Goal: Navigation & Orientation: Find specific page/section

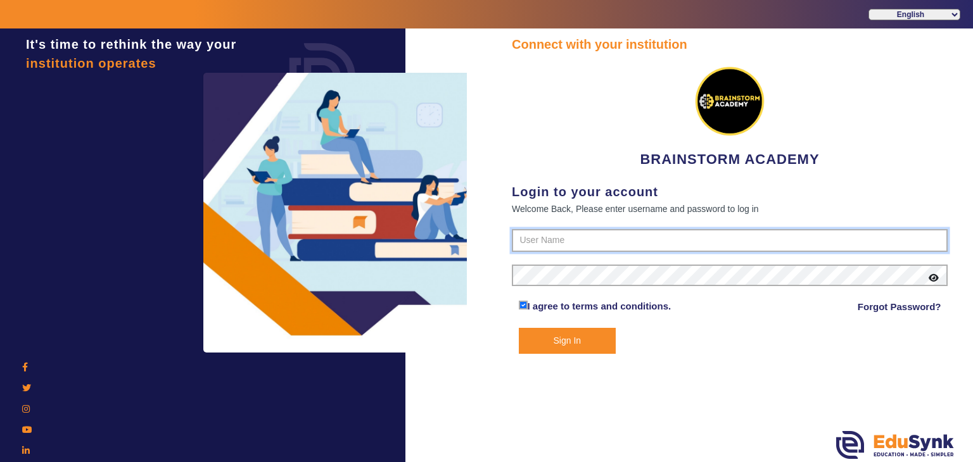
click at [550, 236] on input "text" at bounding box center [730, 240] width 436 height 23
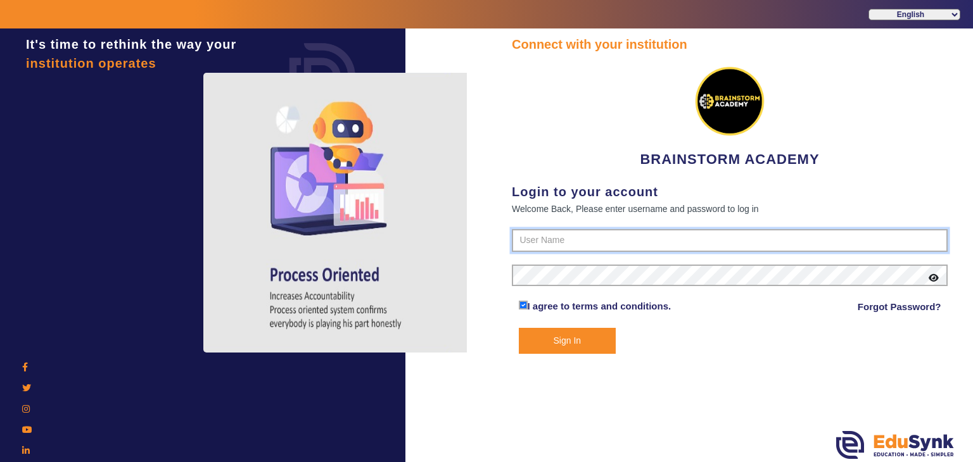
paste input "8167555270"
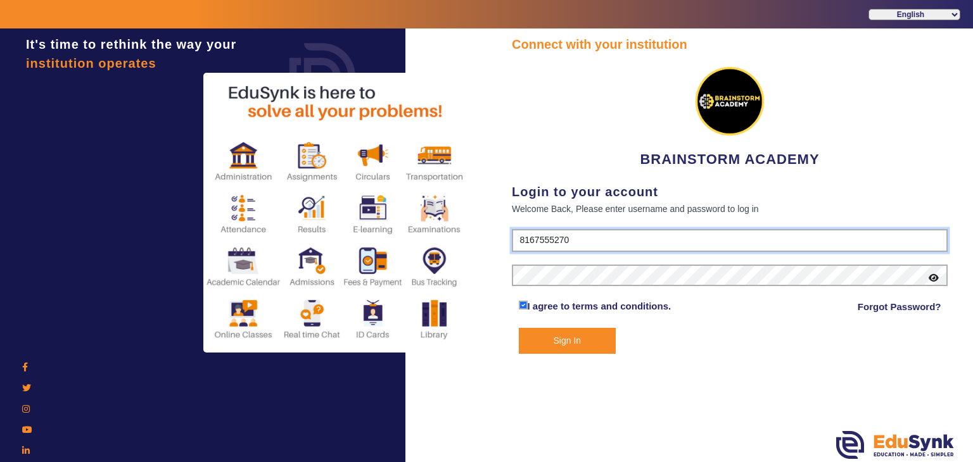
type input "8167555270"
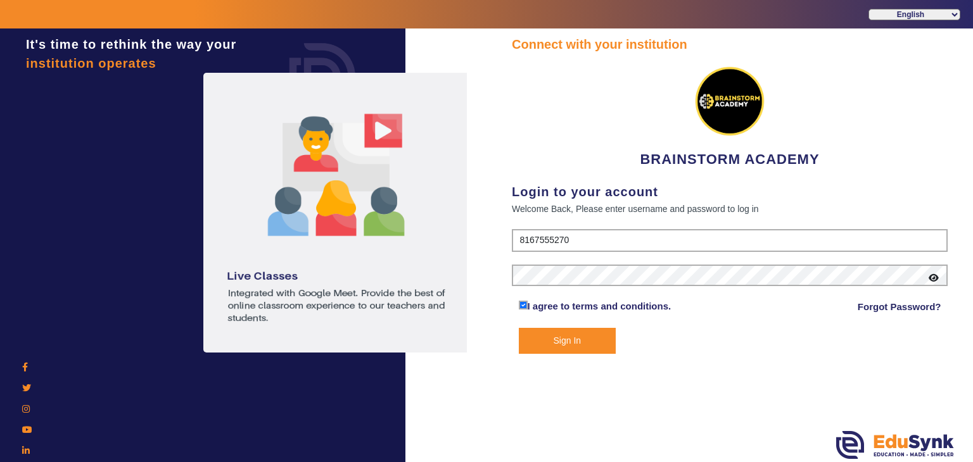
click at [564, 340] on button "Sign In" at bounding box center [568, 341] width 98 height 26
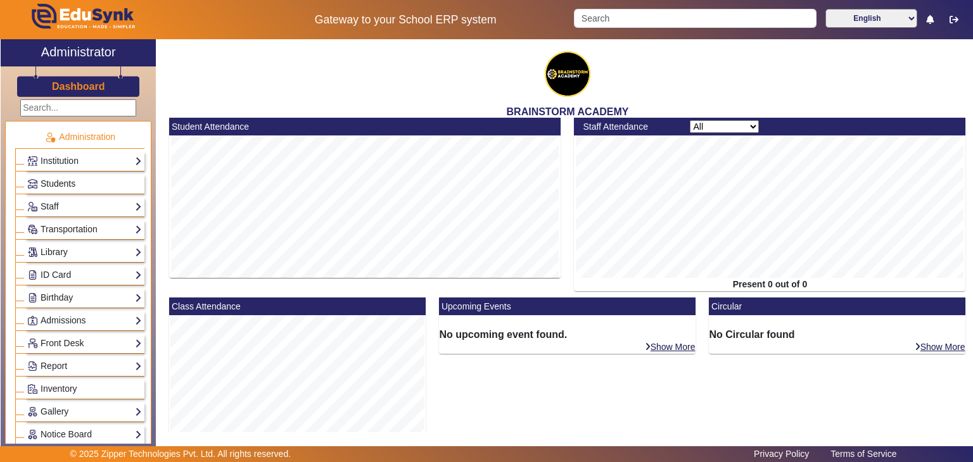
click at [48, 186] on span "Students" at bounding box center [58, 184] width 35 height 10
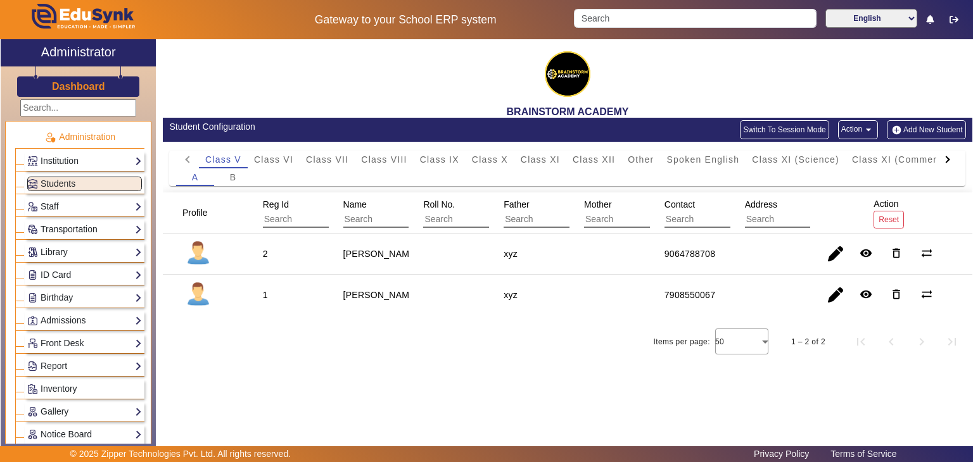
click at [773, 127] on button "Switch To Session Mode" at bounding box center [784, 129] width 89 height 19
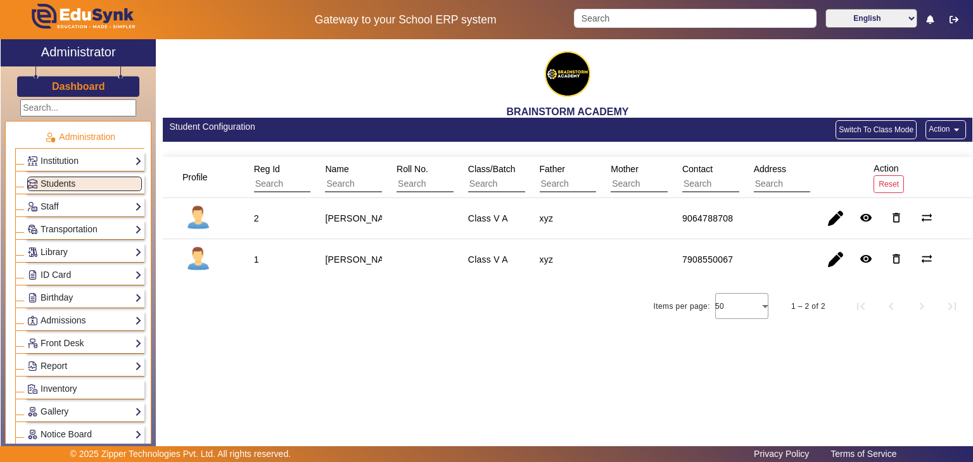
click at [881, 123] on button "Switch To Class Mode" at bounding box center [875, 129] width 81 height 19
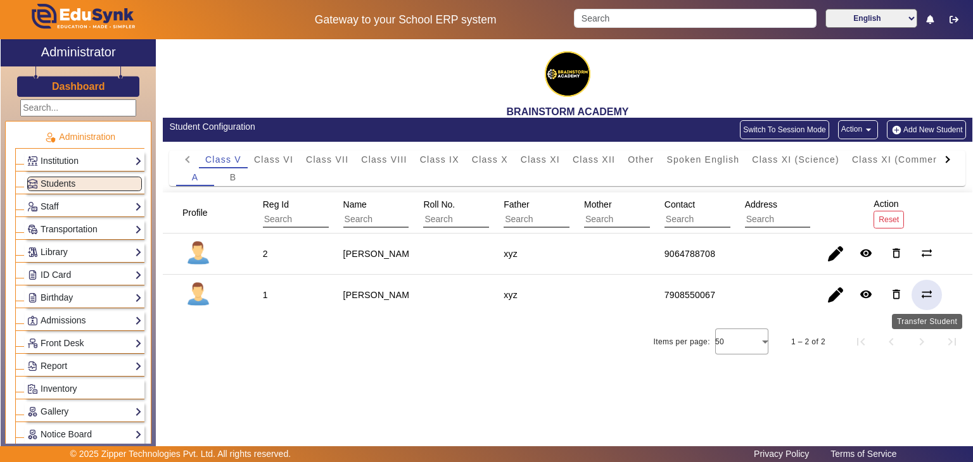
click at [921, 294] on mat-icon "sync_alt" at bounding box center [926, 294] width 13 height 13
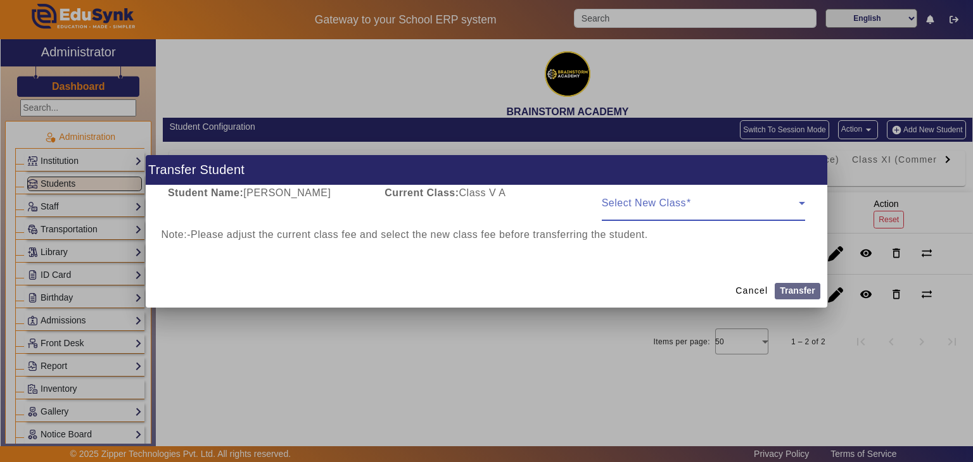
click at [684, 211] on span at bounding box center [700, 208] width 197 height 15
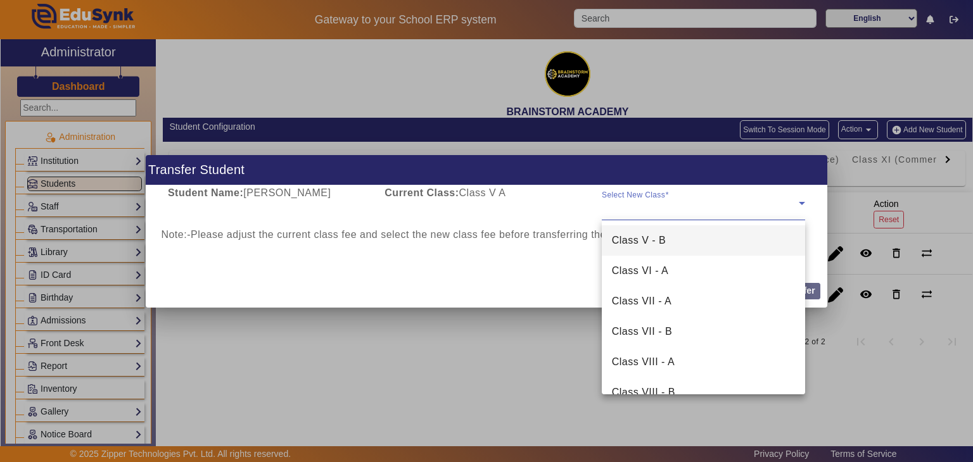
click at [509, 374] on div at bounding box center [486, 231] width 973 height 462
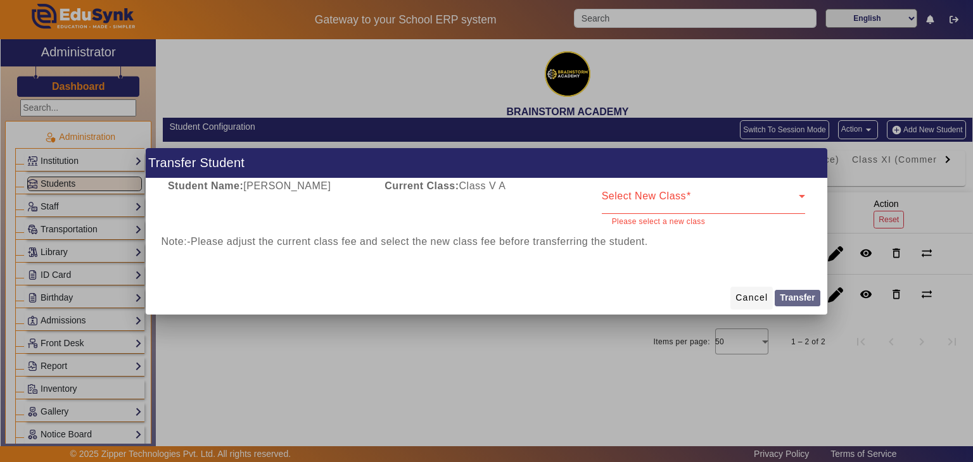
click at [747, 289] on span at bounding box center [751, 298] width 42 height 30
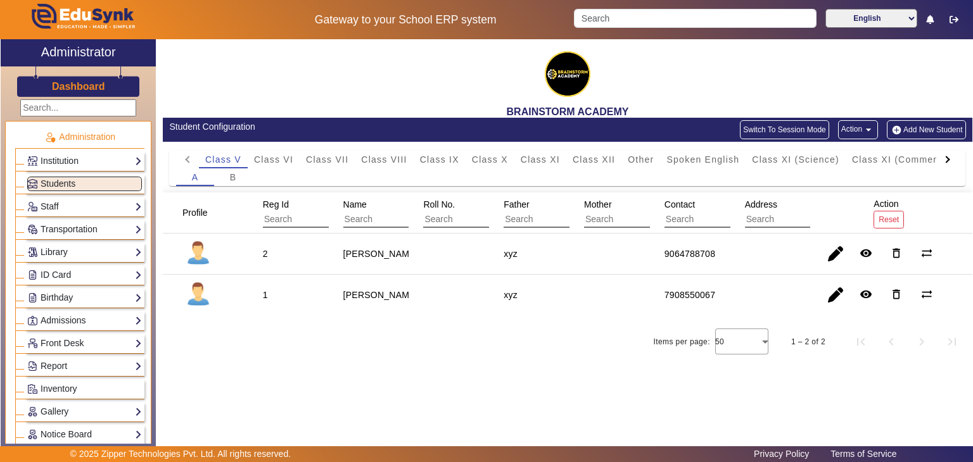
click at [96, 151] on div "Institution Institution Details Session Configuration Classes/Batches Subjects" at bounding box center [85, 161] width 120 height 20
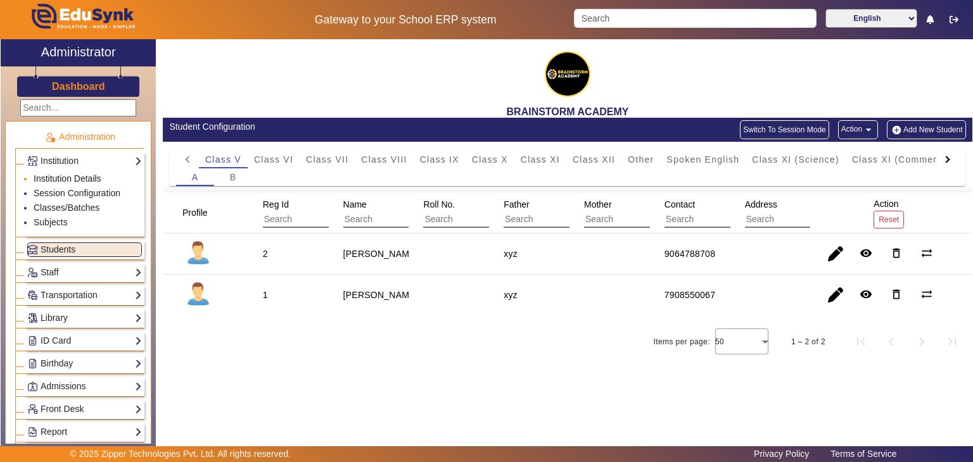
click at [91, 174] on link "Institution Details" at bounding box center [68, 179] width 68 height 10
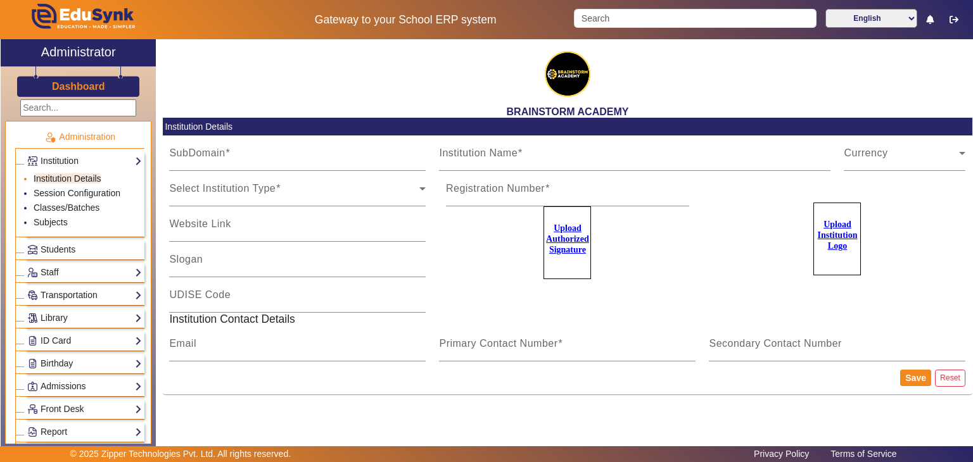
type input "BrainstormWB"
type input "BRAINSTORM ACADEMY"
type input "NA"
type input "brainstormacademy.co@gmail.com"
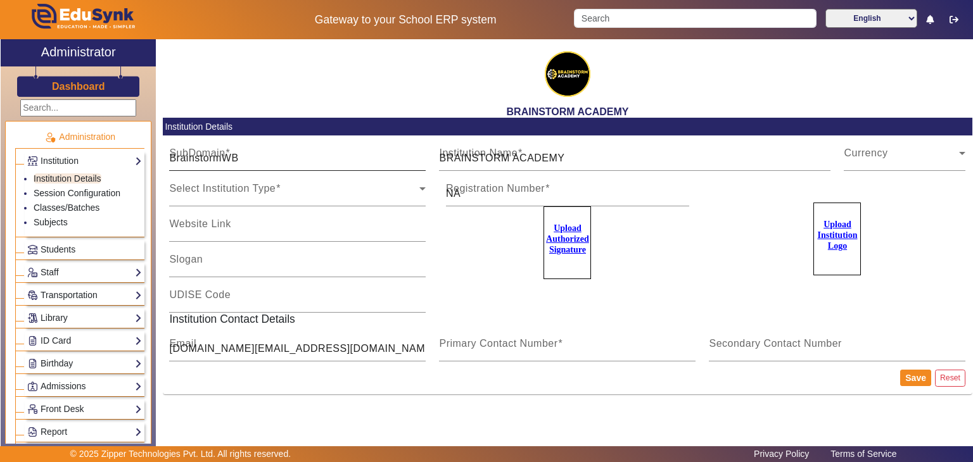
click at [216, 159] on input "BrainstormWB" at bounding box center [297, 158] width 256 height 15
click at [322, 87] on div "BRAINSTORM ACADEMY" at bounding box center [567, 78] width 809 height 79
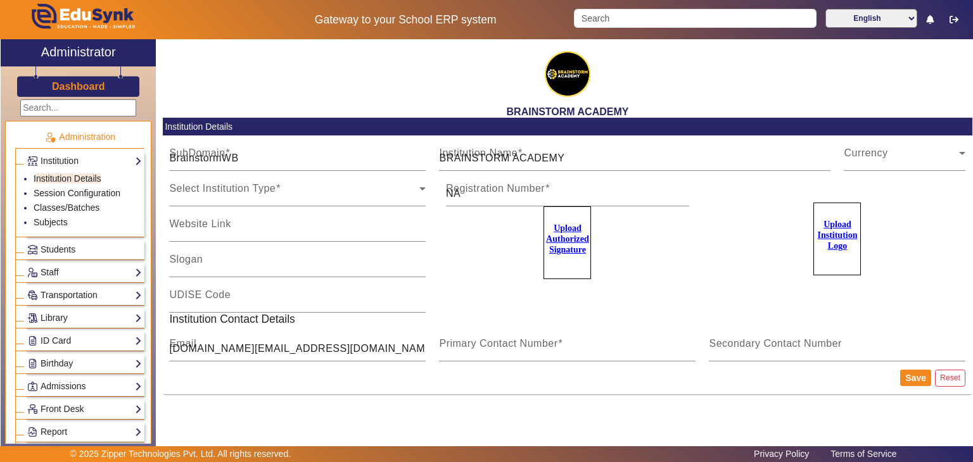
click at [68, 80] on h3 "Dashboard" at bounding box center [78, 86] width 53 height 12
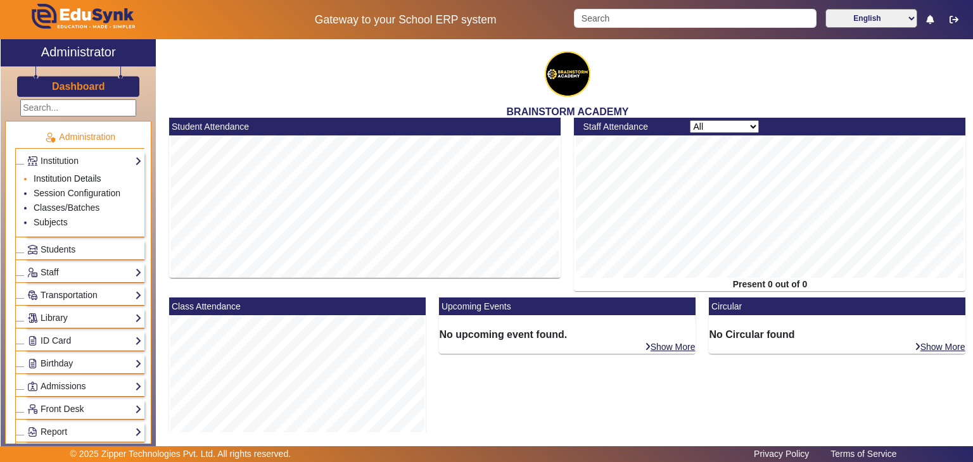
click at [66, 181] on link "Institution Details" at bounding box center [68, 179] width 68 height 10
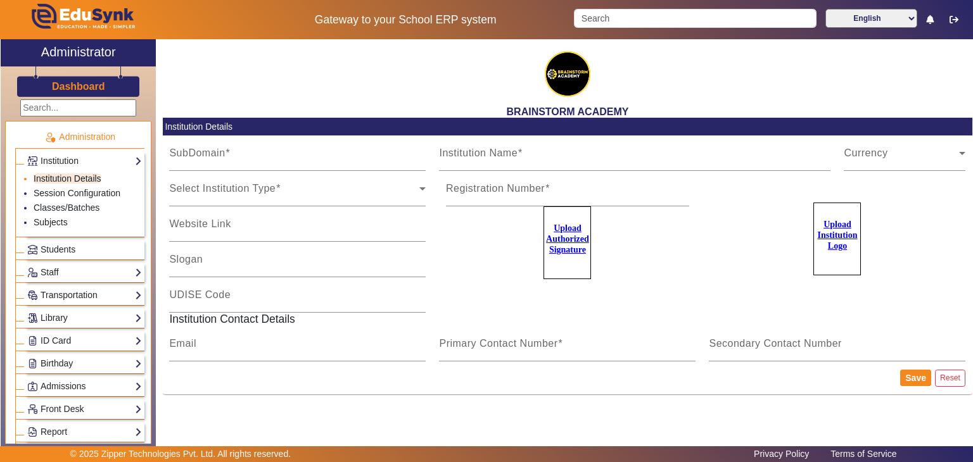
type input "BrainstormWB"
type input "BRAINSTORM ACADEMY"
type input "NA"
type input "brainstormacademy.co@gmail.com"
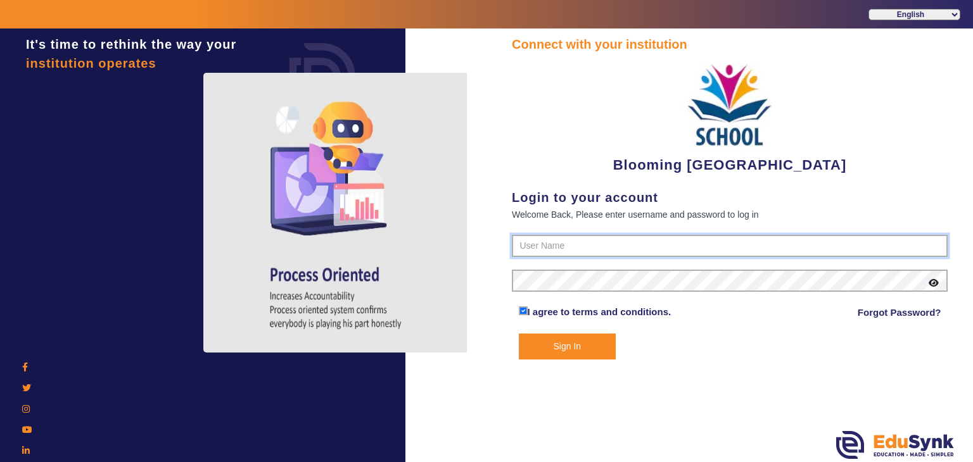
type input "4141419999"
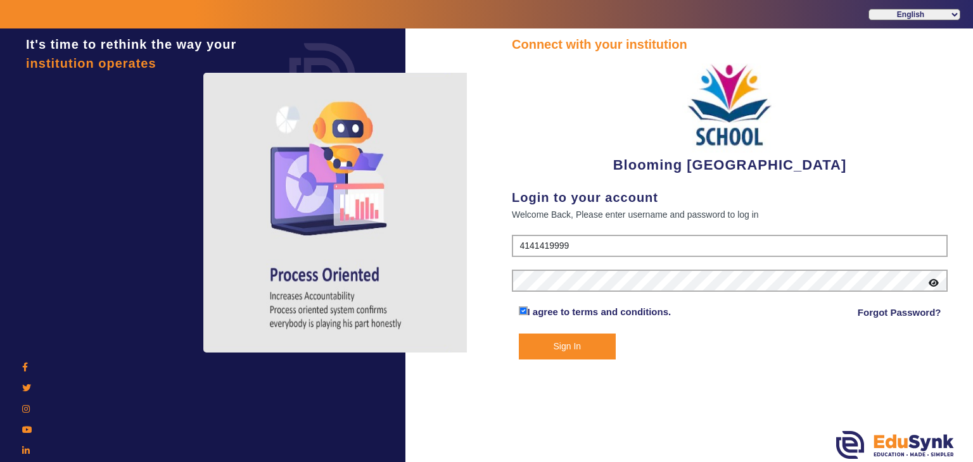
click at [557, 345] on button "Sign In" at bounding box center [568, 347] width 98 height 26
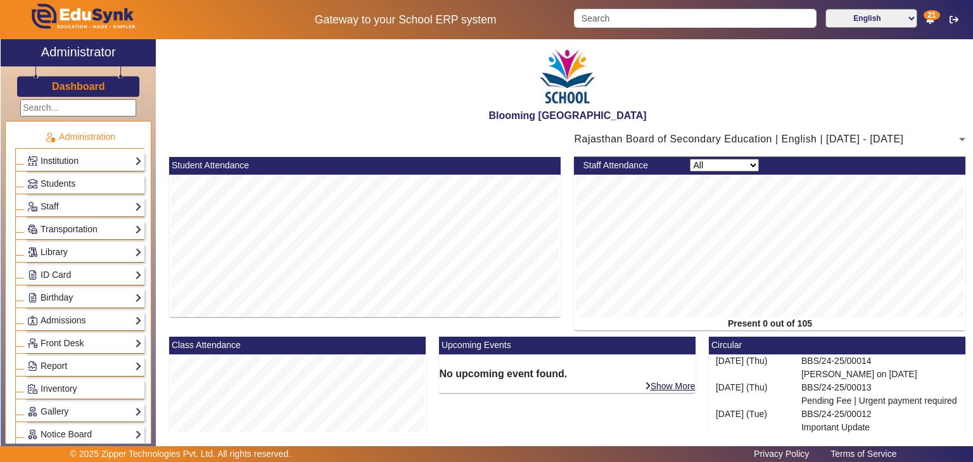
click at [72, 154] on link "Institution" at bounding box center [84, 161] width 115 height 15
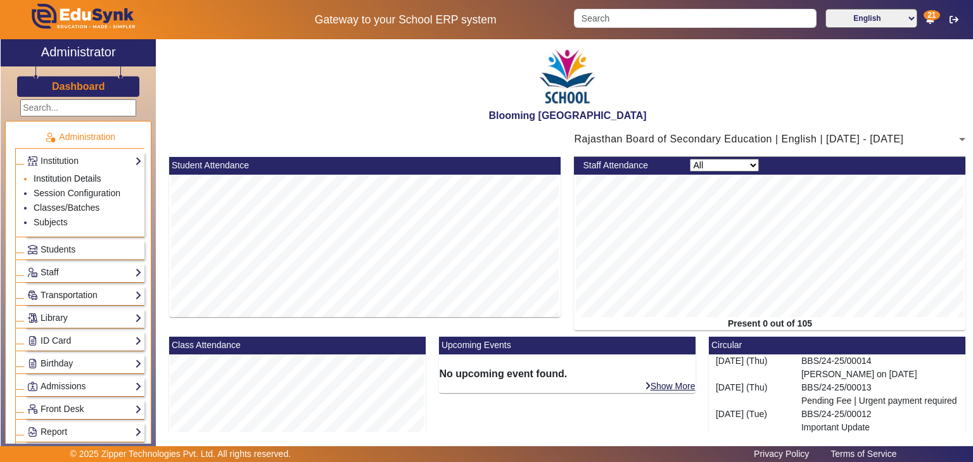
click at [72, 178] on link "Institution Details" at bounding box center [68, 179] width 68 height 10
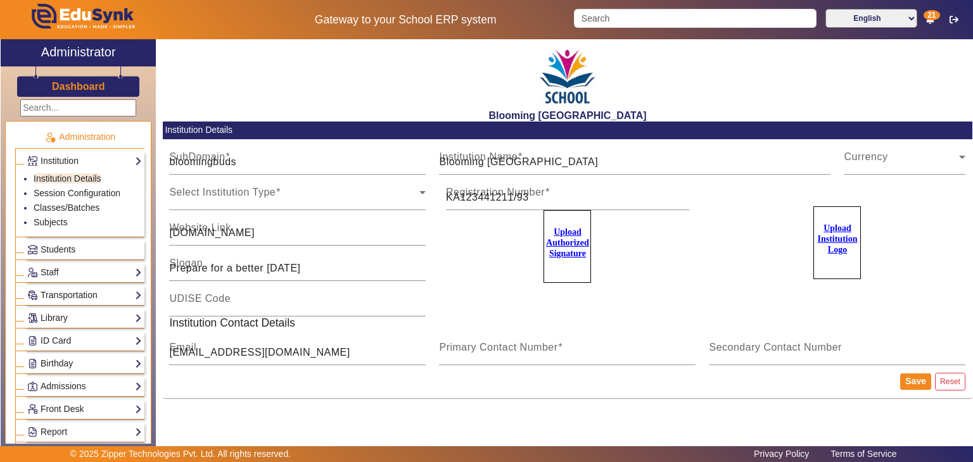
click at [712, 301] on div "Upload Institution Logo" at bounding box center [837, 255] width 270 height 123
click at [86, 188] on link "Session Configuration" at bounding box center [77, 193] width 87 height 10
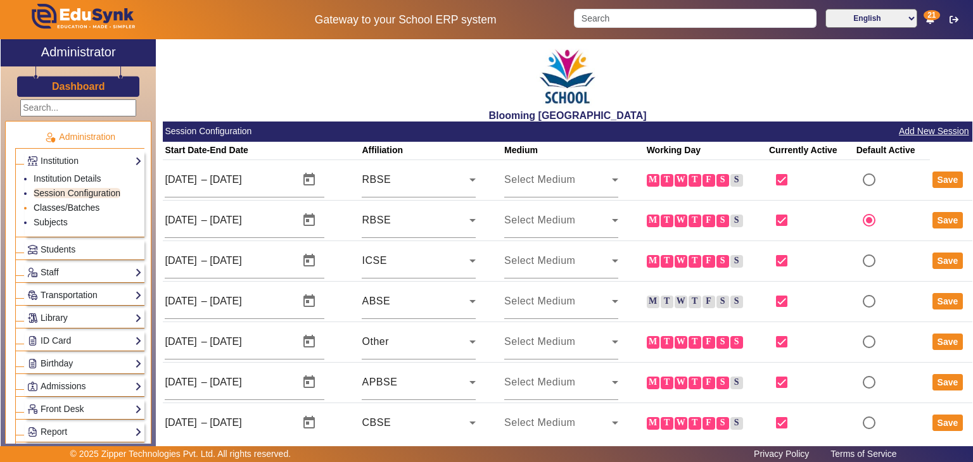
click at [71, 205] on link "Classes/Batches" at bounding box center [67, 208] width 66 height 10
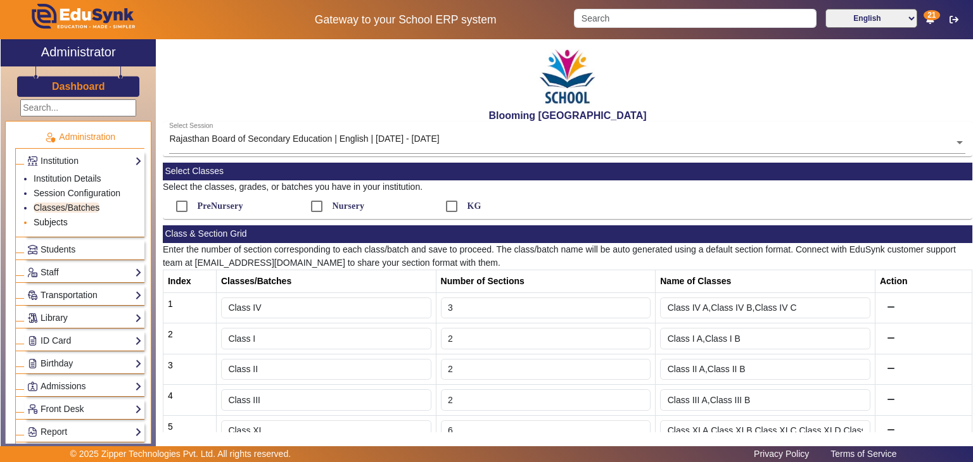
click at [59, 218] on link "Subjects" at bounding box center [51, 222] width 34 height 10
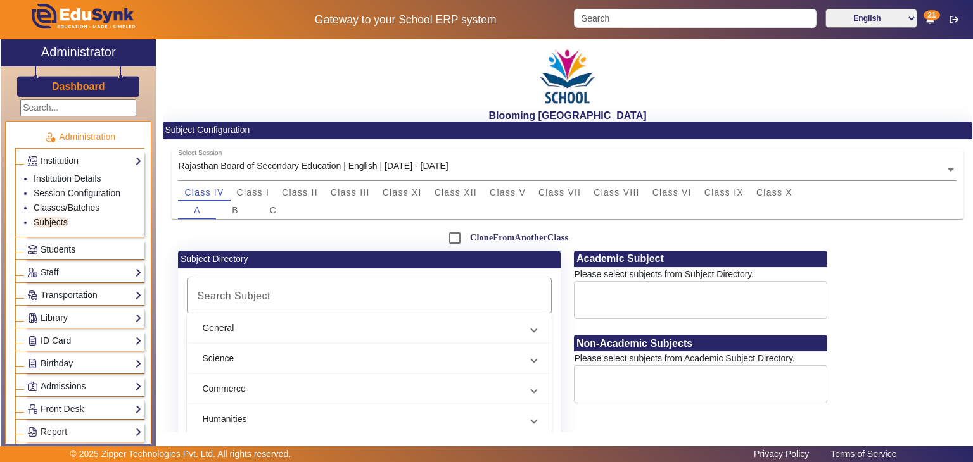
click at [54, 246] on span "Students" at bounding box center [58, 249] width 35 height 10
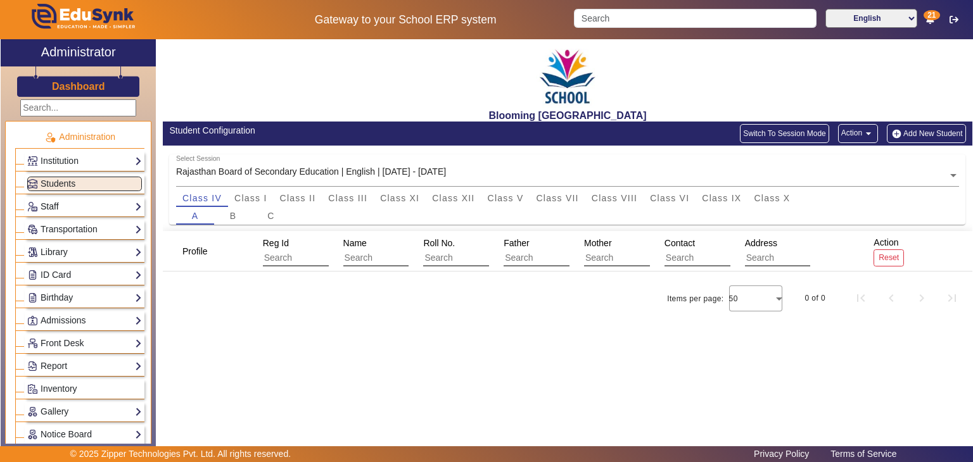
click at [58, 199] on link "Staff" at bounding box center [84, 206] width 115 height 15
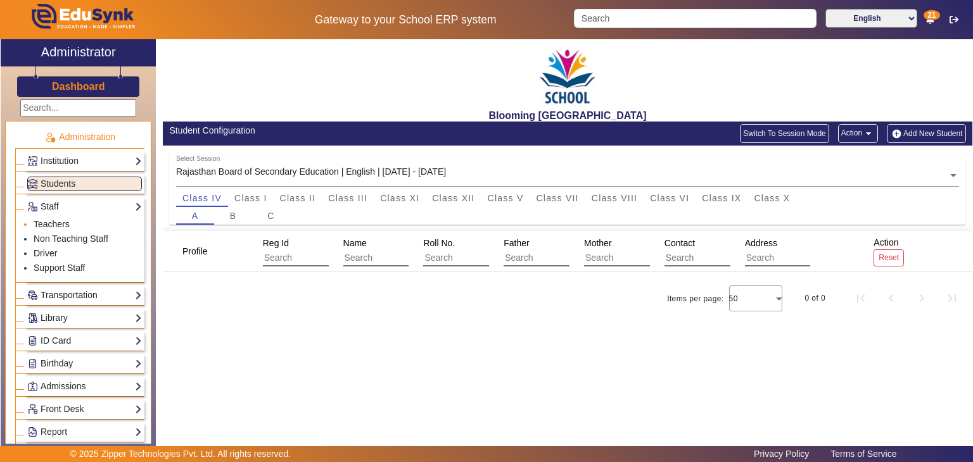
click at [58, 219] on link "Teachers" at bounding box center [52, 224] width 36 height 10
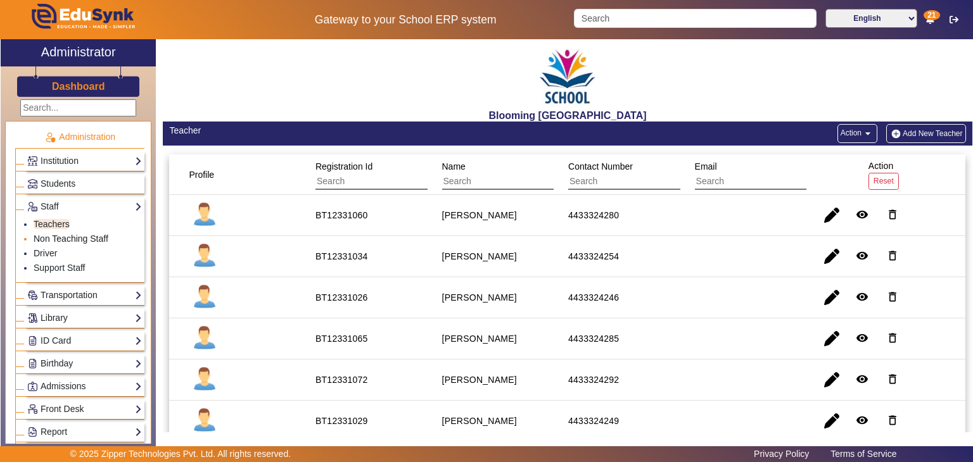
click at [65, 234] on link "Non Teaching Staff" at bounding box center [71, 239] width 75 height 10
click at [76, 291] on link "Transportation" at bounding box center [84, 295] width 115 height 15
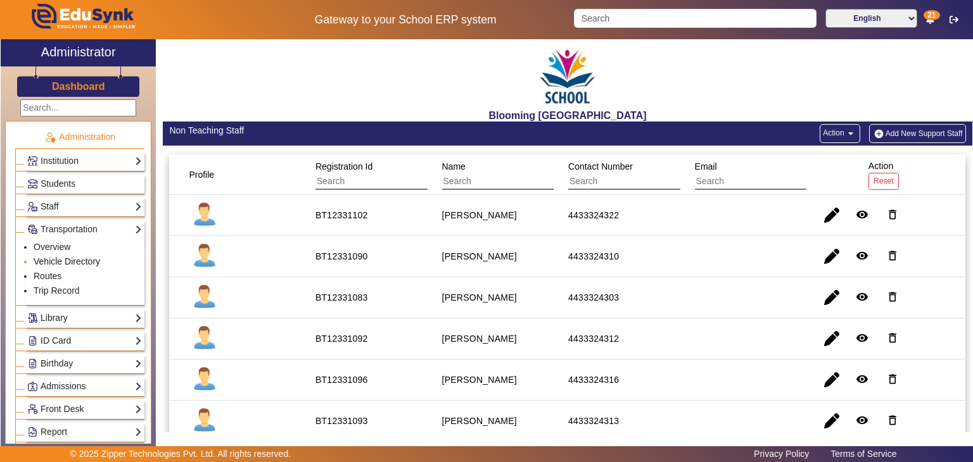
click at [68, 258] on link "Vehicle Directory" at bounding box center [67, 261] width 66 height 10
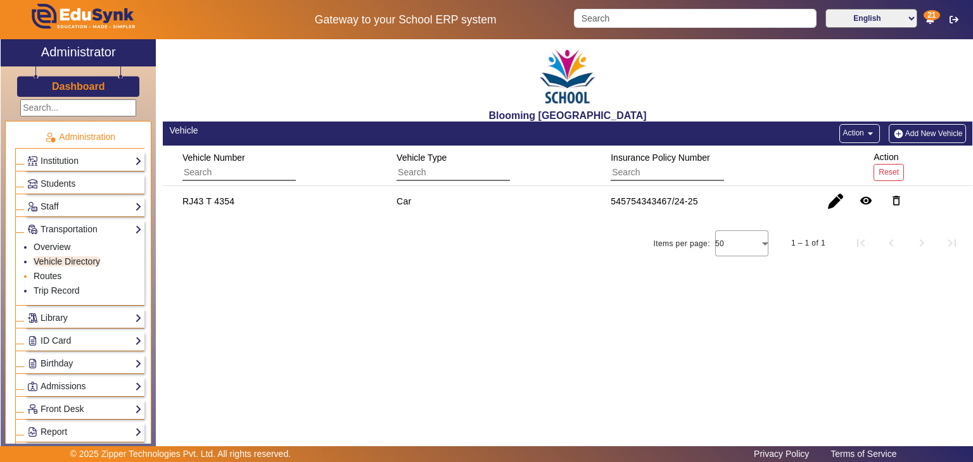
click at [54, 275] on link "Routes" at bounding box center [48, 276] width 28 height 10
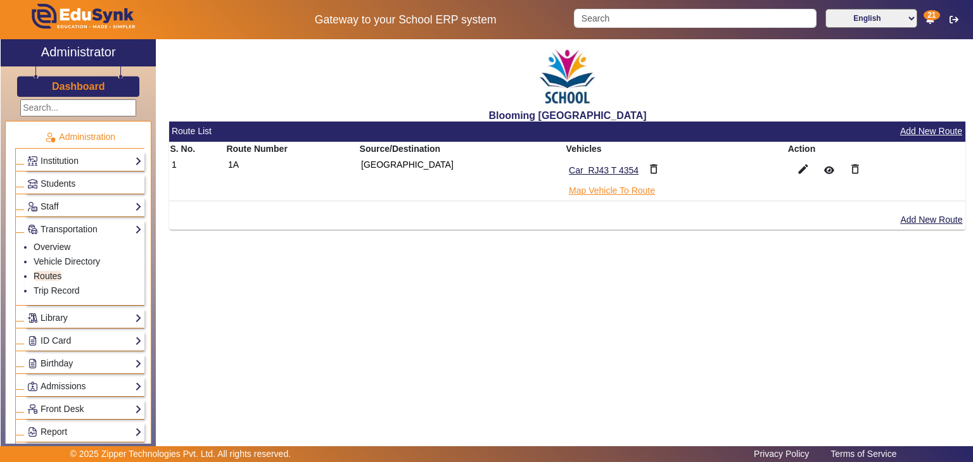
click at [595, 185] on button "Map Vehicle To Route" at bounding box center [611, 191] width 89 height 16
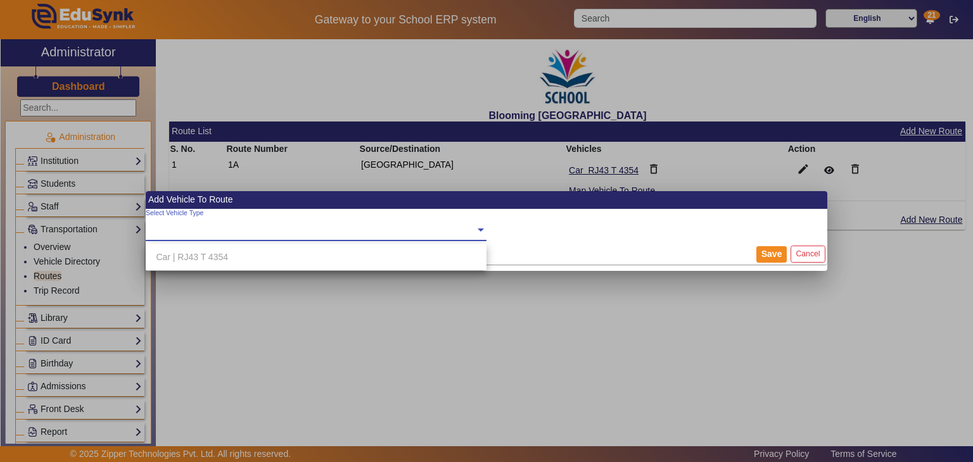
click at [334, 232] on input "text" at bounding box center [316, 230] width 341 height 13
click at [208, 257] on div "Car | RJ43 T 4354" at bounding box center [316, 257] width 341 height 27
click at [811, 252] on button "Cancel" at bounding box center [807, 254] width 34 height 17
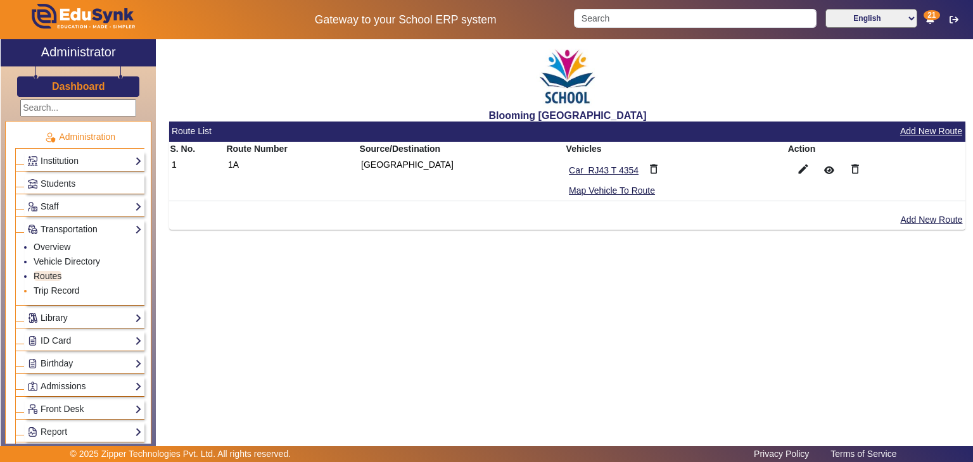
click at [68, 286] on link "Trip Record" at bounding box center [57, 291] width 46 height 10
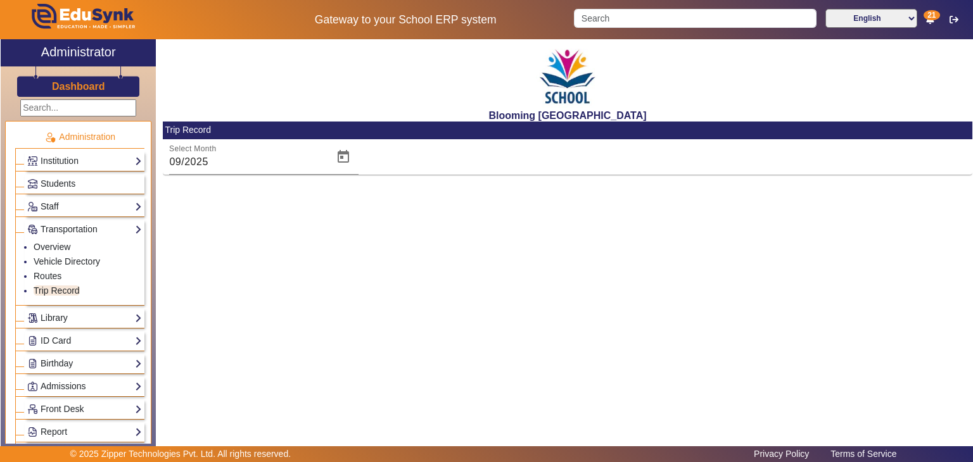
click at [80, 324] on div "Library Overview Configuration Book Lists Issue a Book List of Books Issued Car…" at bounding box center [85, 318] width 120 height 20
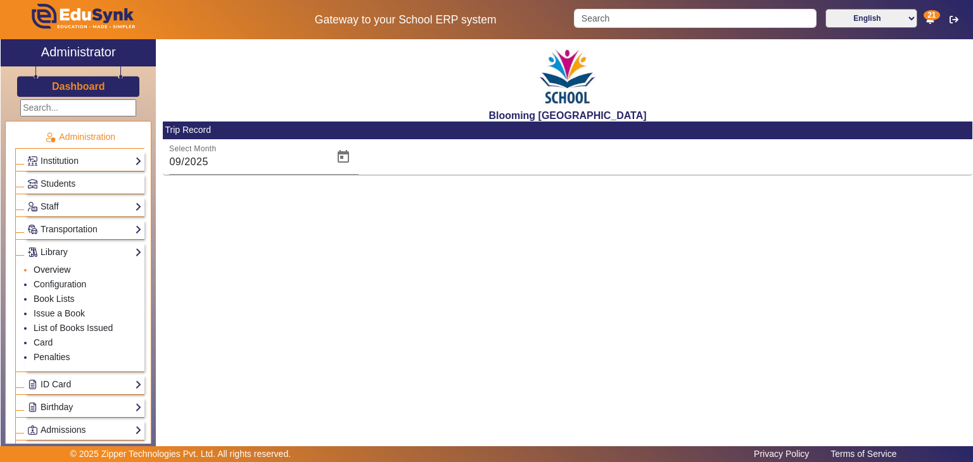
click at [56, 270] on link "Overview" at bounding box center [52, 270] width 37 height 10
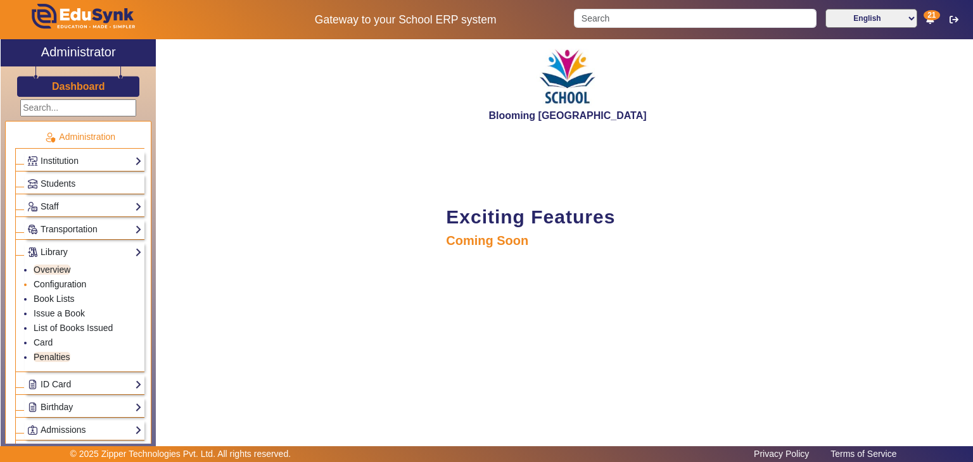
click at [60, 279] on link "Configuration" at bounding box center [60, 284] width 53 height 10
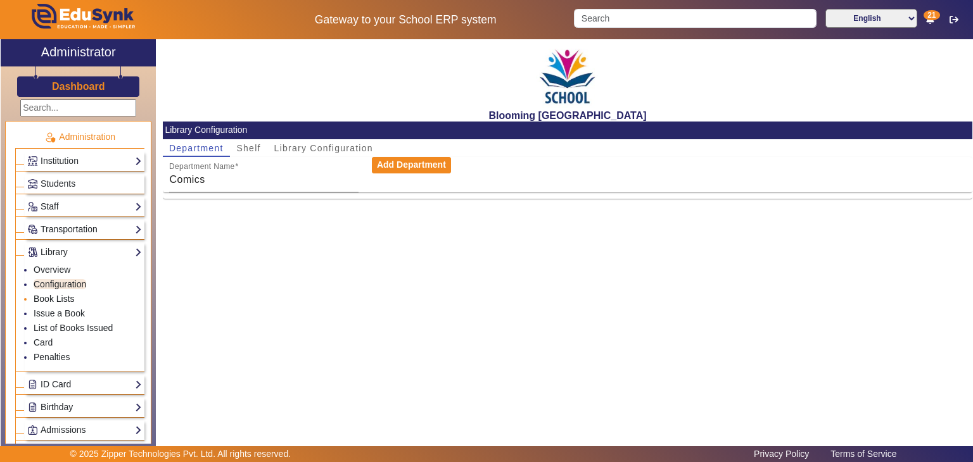
click at [65, 301] on link "Book Lists" at bounding box center [54, 299] width 41 height 10
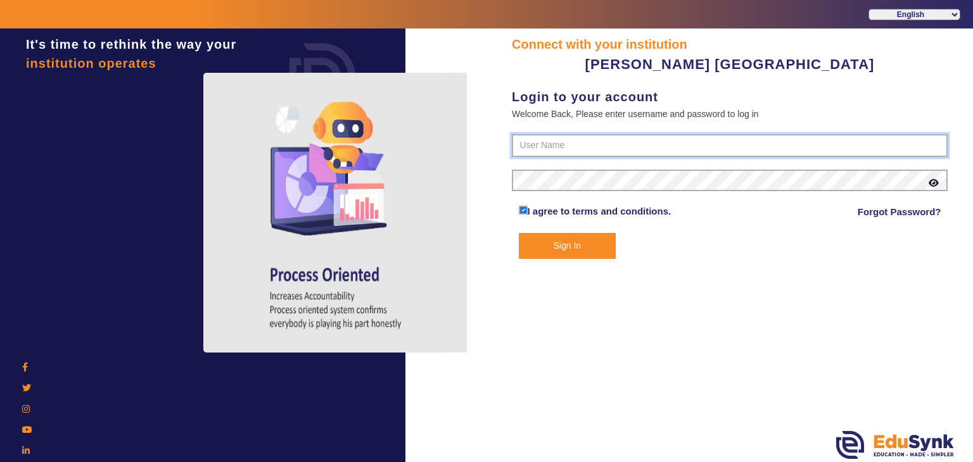
type input "7685859009"
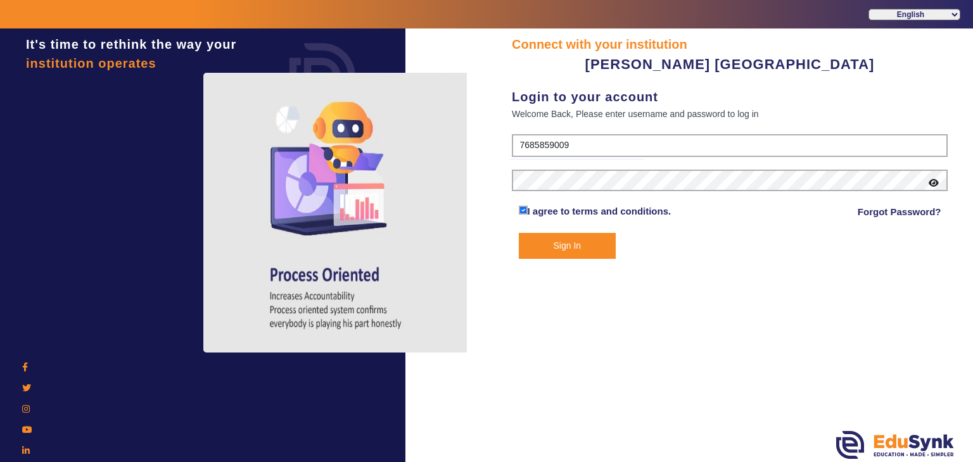
click at [575, 248] on button "Sign In" at bounding box center [568, 246] width 98 height 26
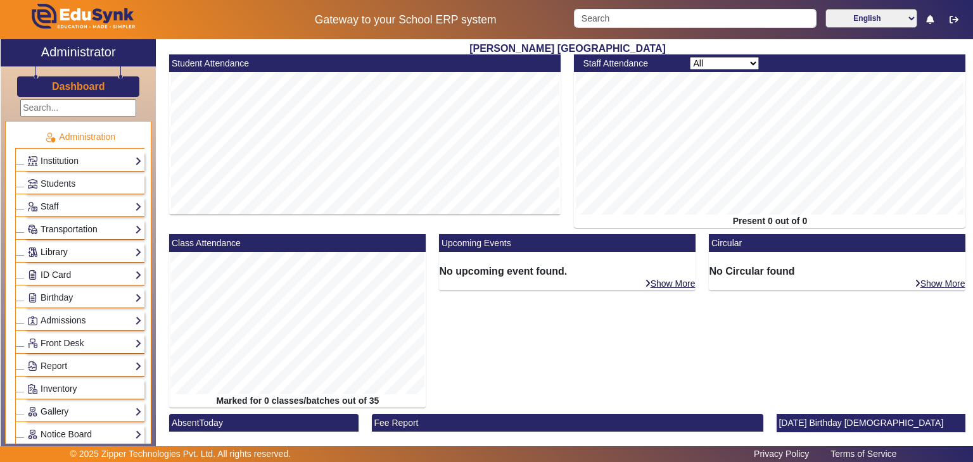
click at [75, 254] on link "Library" at bounding box center [84, 252] width 115 height 15
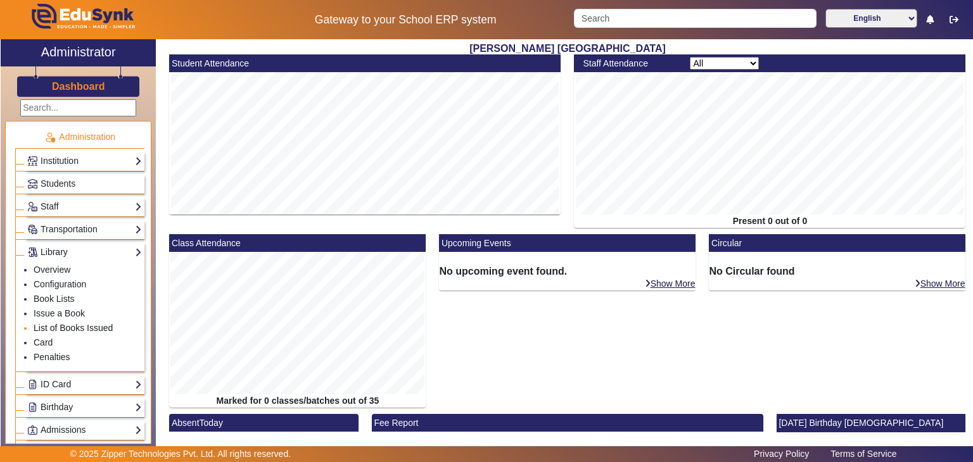
click at [53, 327] on link "List of Books Issued" at bounding box center [73, 328] width 79 height 10
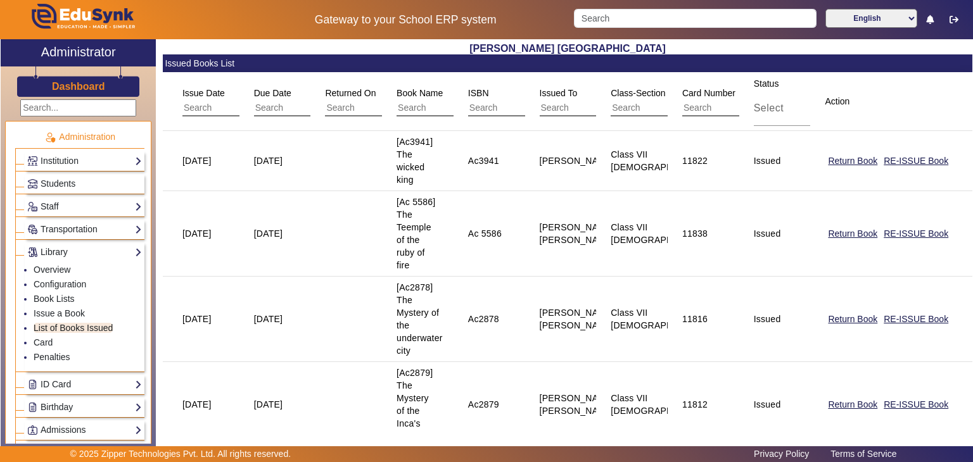
scroll to position [303, 0]
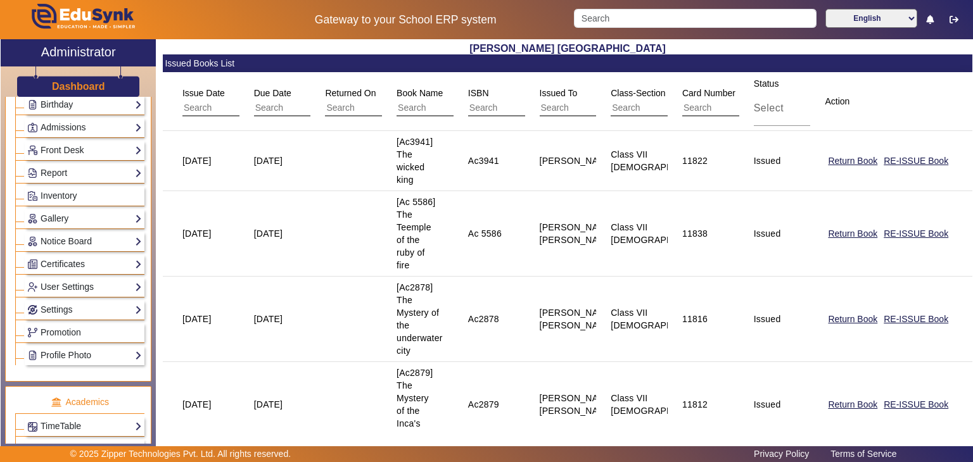
click at [165, 274] on mat-cell "25 Aug 2025" at bounding box center [201, 233] width 77 height 85
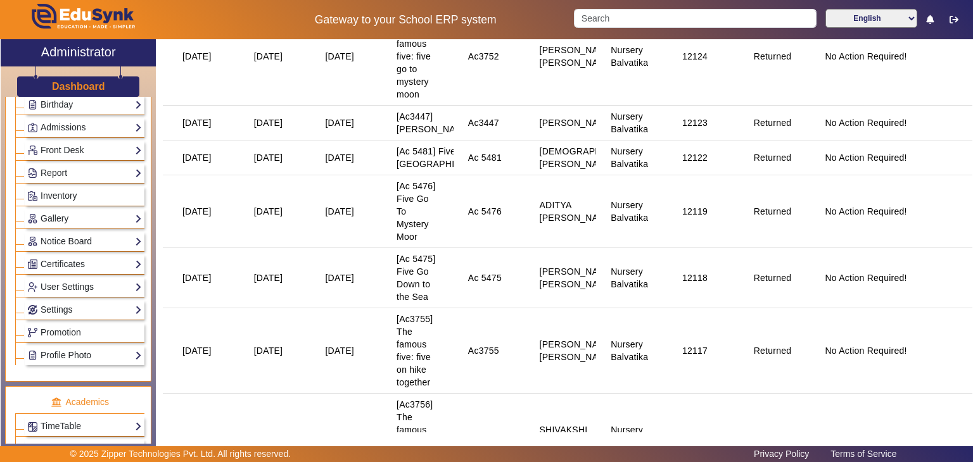
scroll to position [2001, 0]
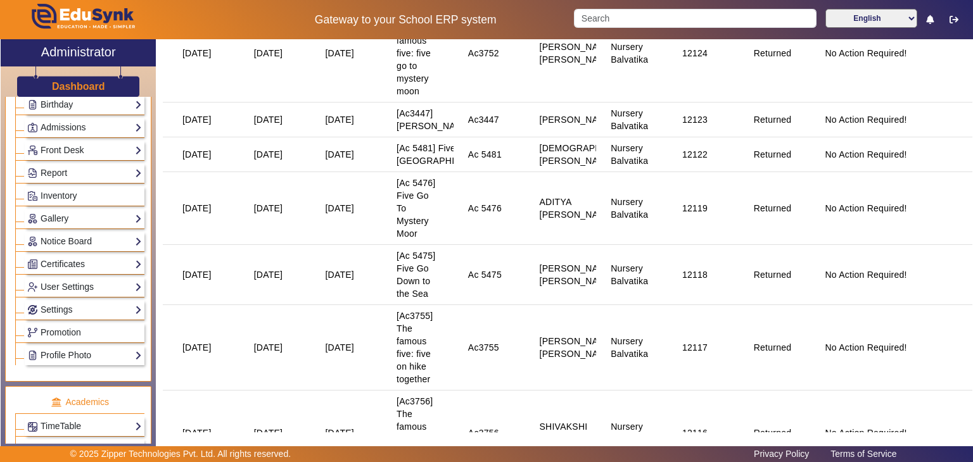
click at [269, 391] on mat-cell "28 Aug 2025" at bounding box center [275, 347] width 72 height 85
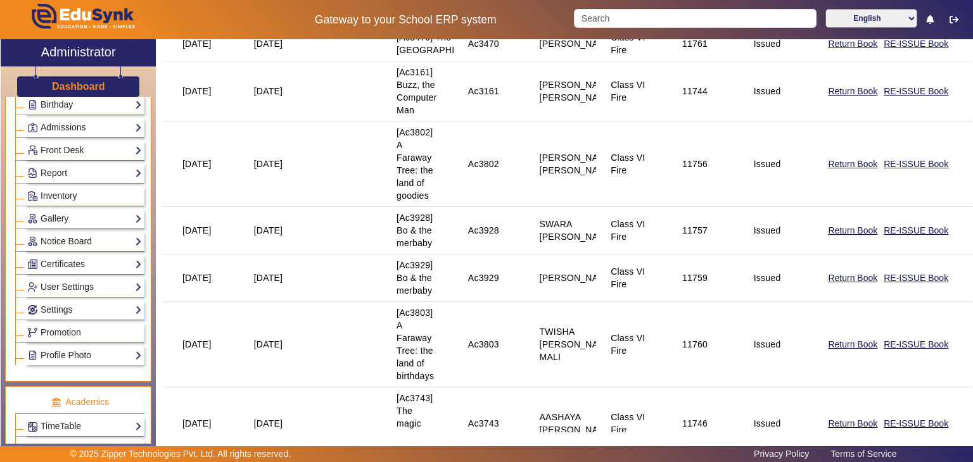
scroll to position [1384, 0]
